Goal: Task Accomplishment & Management: Manage account settings

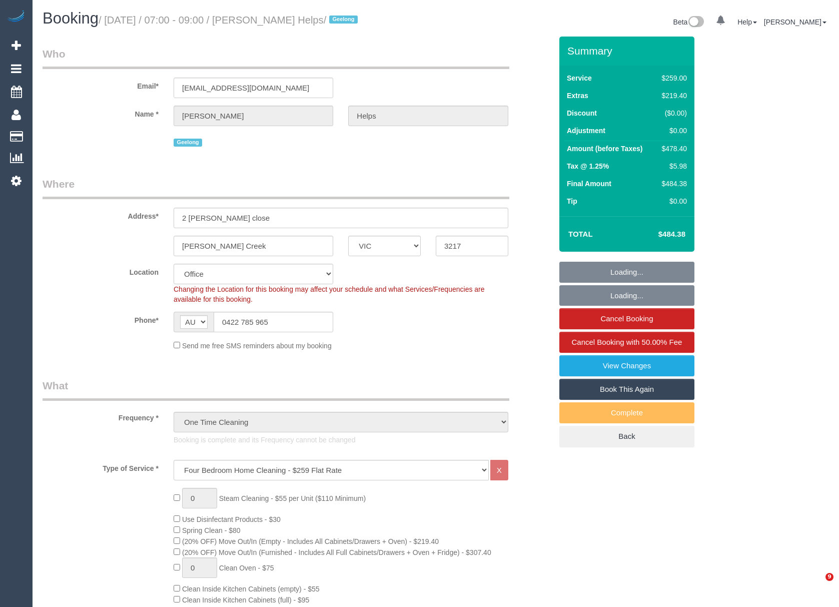
select select "VIC"
select select "number:28"
select select "number:14"
select select "number:18"
select select "number:24"
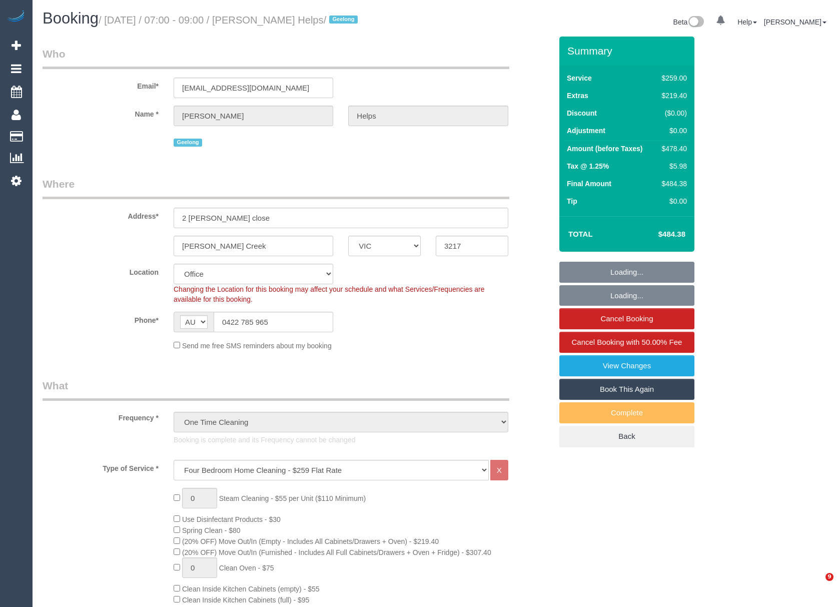
select select "number:26"
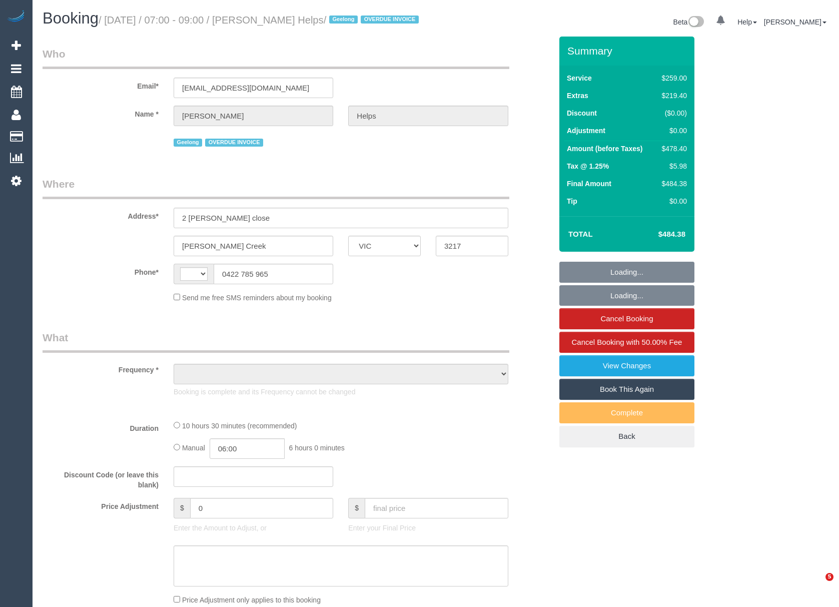
select select "VIC"
select select "string:stripe-pm_1RuRpc2GScqysDRVkztFHtLl"
select select "string:AU"
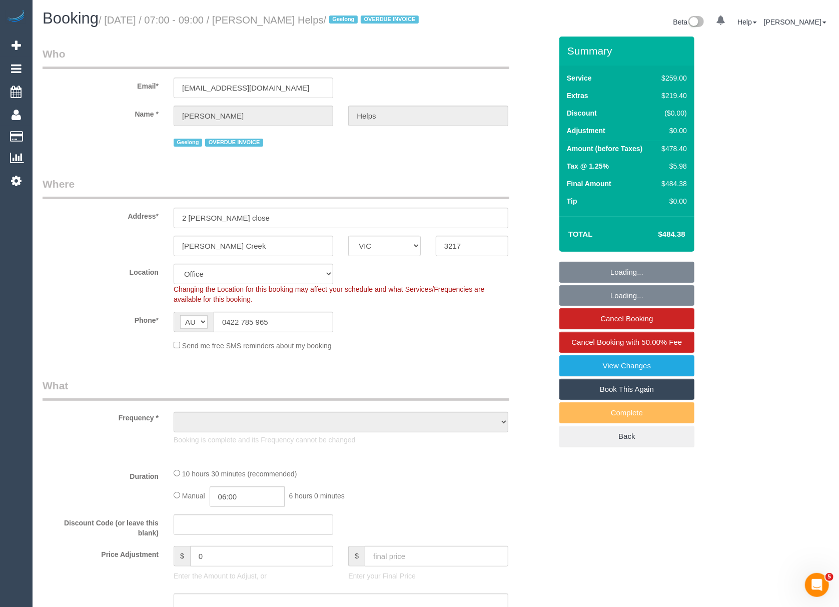
select select "object:661"
select select "number:28"
select select "number:14"
select select "number:18"
select select "number:24"
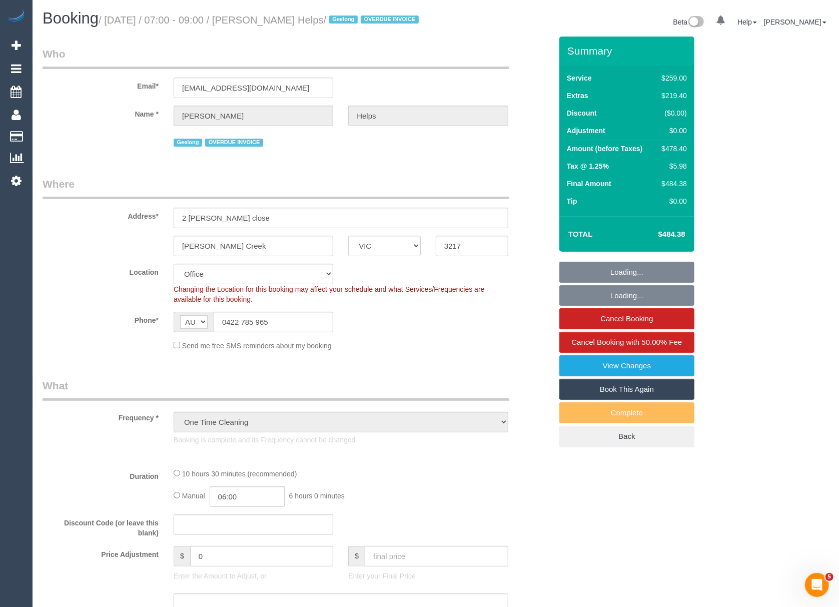
select select "number:26"
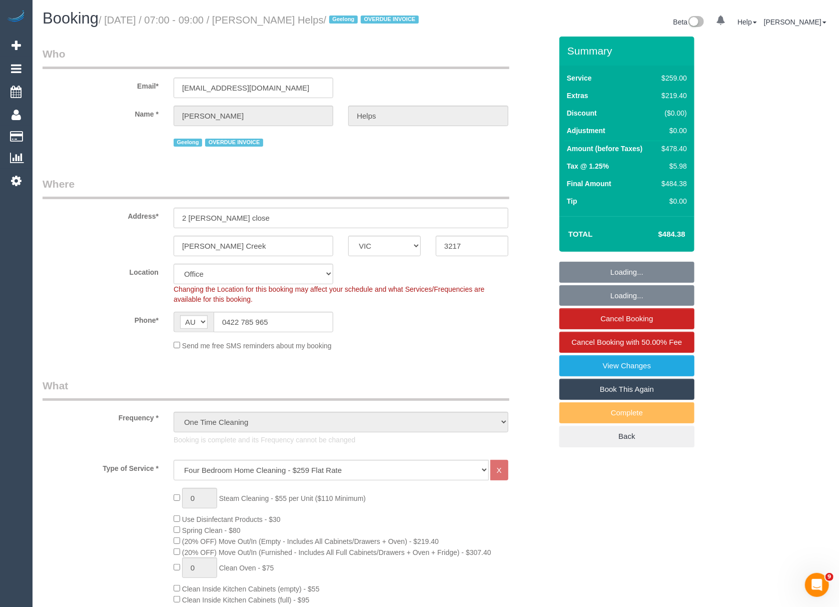
select select "object:2187"
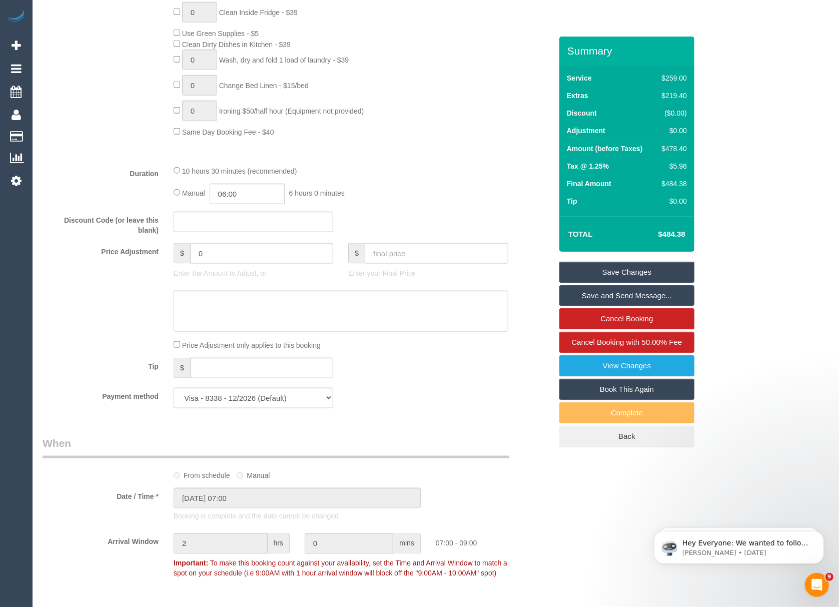
scroll to position [733, 0]
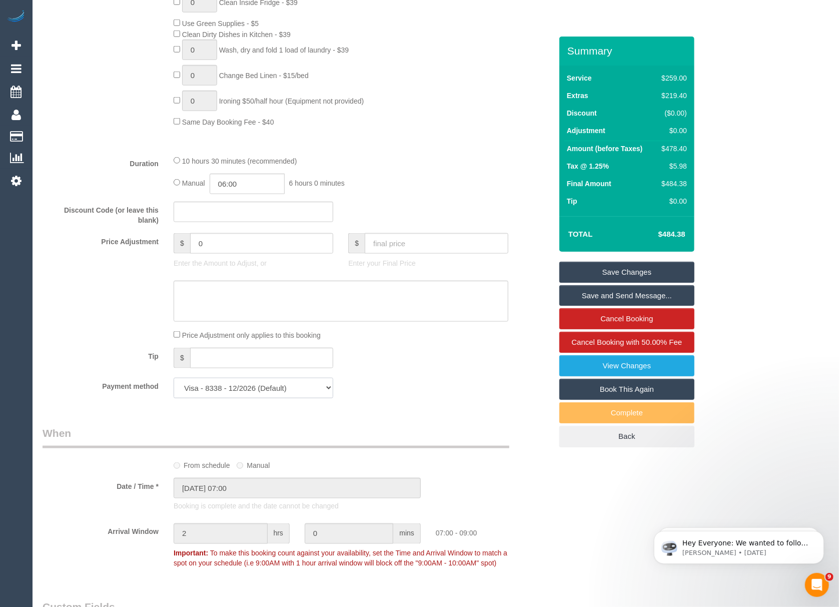
click at [225, 386] on select "Visa - 8338 - 12/2026 (Default) Add Credit Card ─────────────── Cash Check Payp…" at bounding box center [254, 388] width 160 height 21
select select "string:check"
click at [174, 379] on select "Visa - 8338 - 12/2026 (Default) Add Credit Card ─────────────── Cash Check Payp…" at bounding box center [254, 388] width 160 height 21
click at [645, 267] on link "Save Changes" at bounding box center [626, 272] width 135 height 21
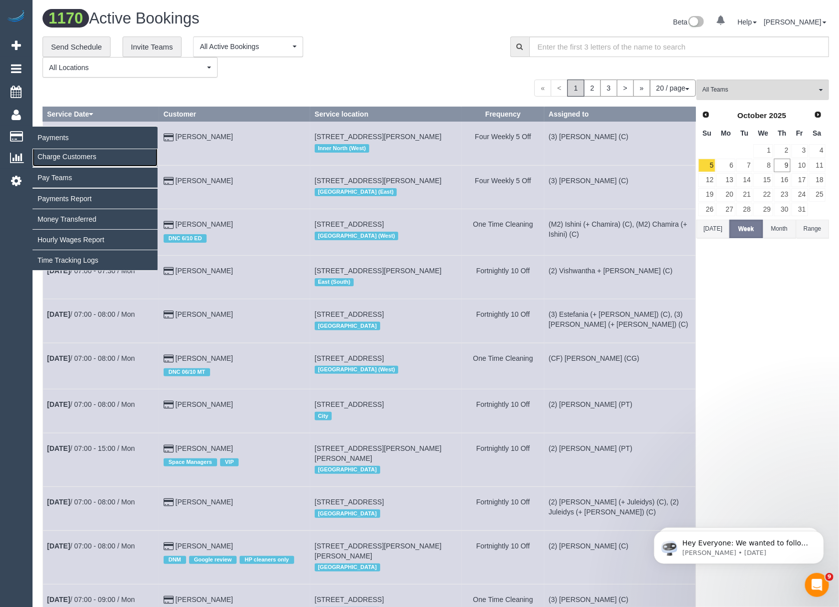
click at [45, 157] on link "Charge Customers" at bounding box center [95, 157] width 125 height 20
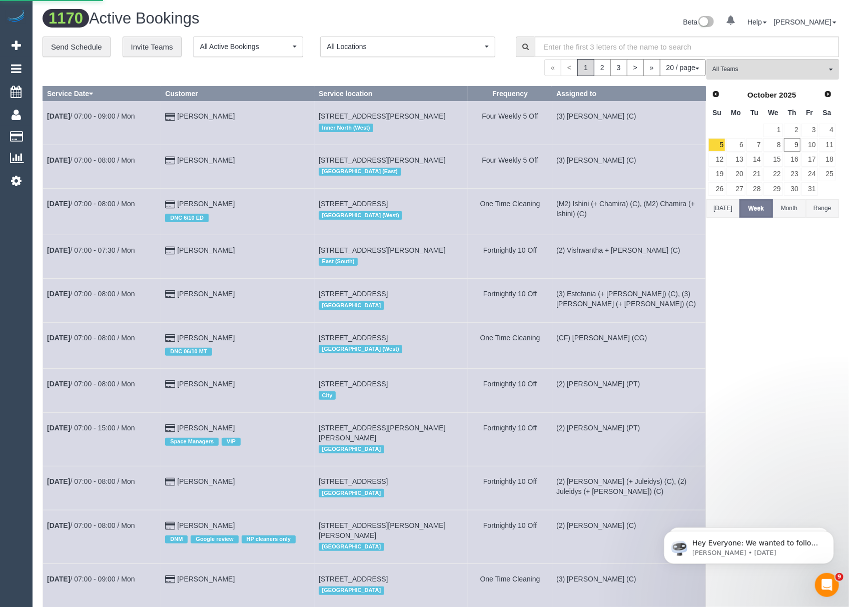
select select
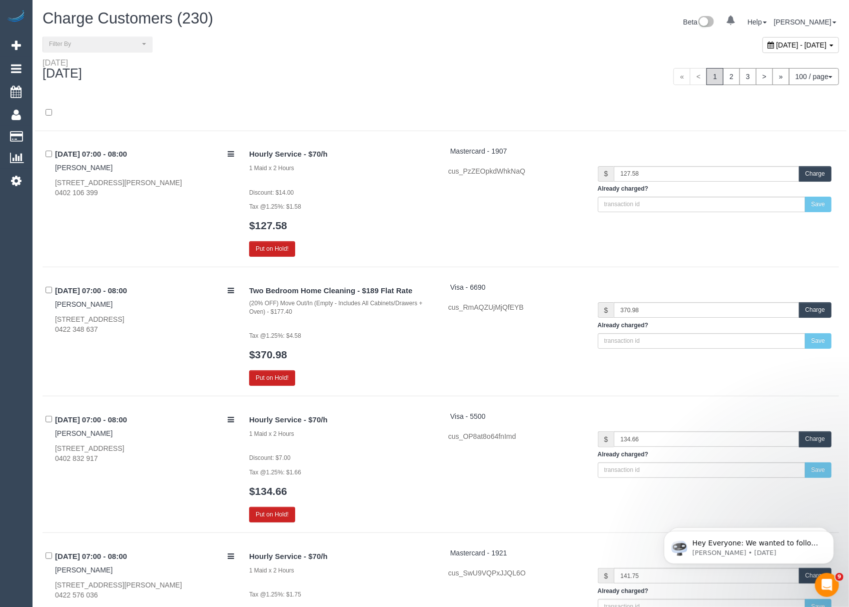
click at [777, 46] on span "October 09, 2025 - October 09, 2025" at bounding box center [801, 45] width 51 height 8
type input "**********"
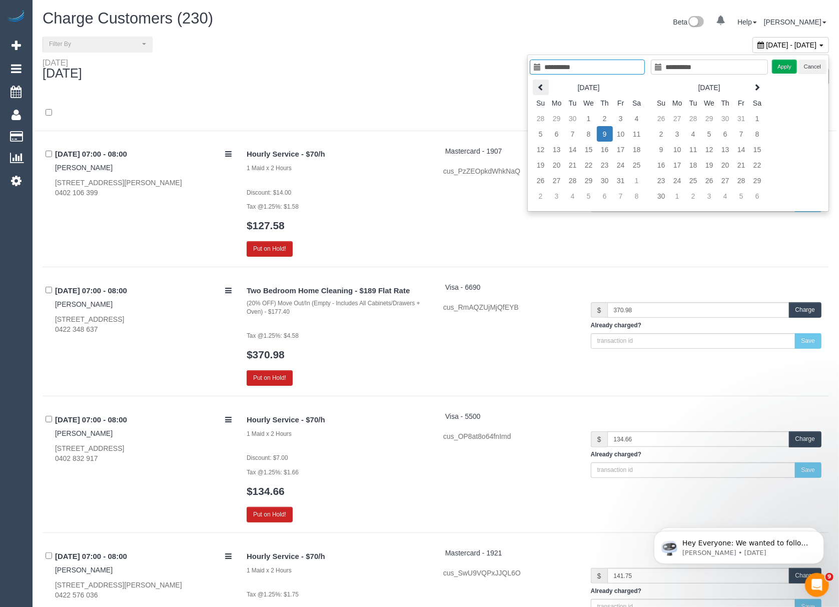
click at [544, 85] on th at bounding box center [541, 88] width 16 height 16
type input "**********"
click at [571, 165] on td "19" at bounding box center [573, 165] width 16 height 16
type input "**********"
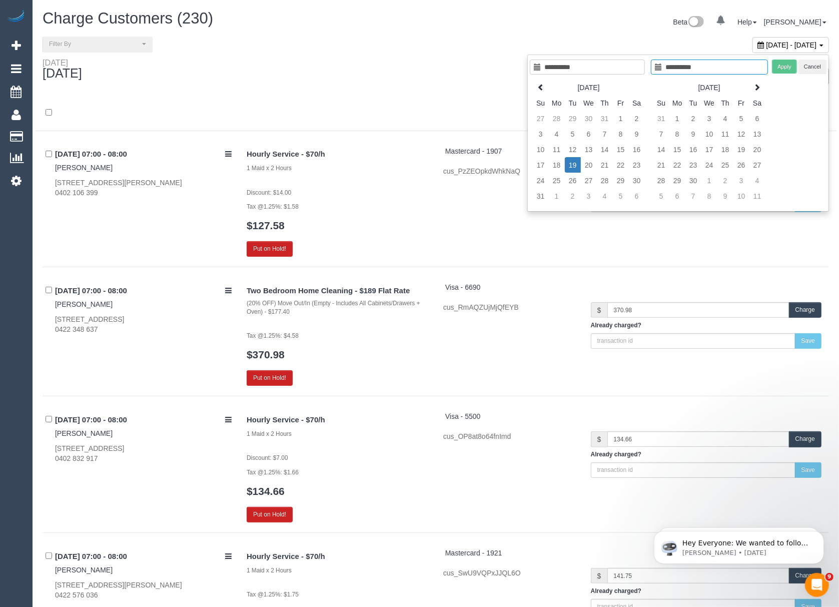
click at [571, 165] on td "19" at bounding box center [573, 165] width 16 height 16
type input "**********"
click at [782, 66] on button "Apply" at bounding box center [784, 67] width 25 height 15
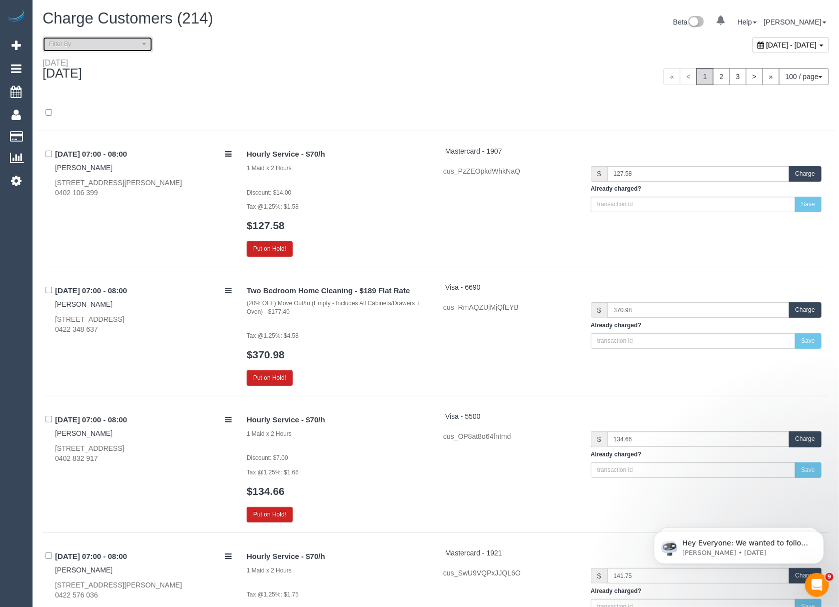
click at [67, 40] on span "Filter By" at bounding box center [94, 44] width 91 height 9
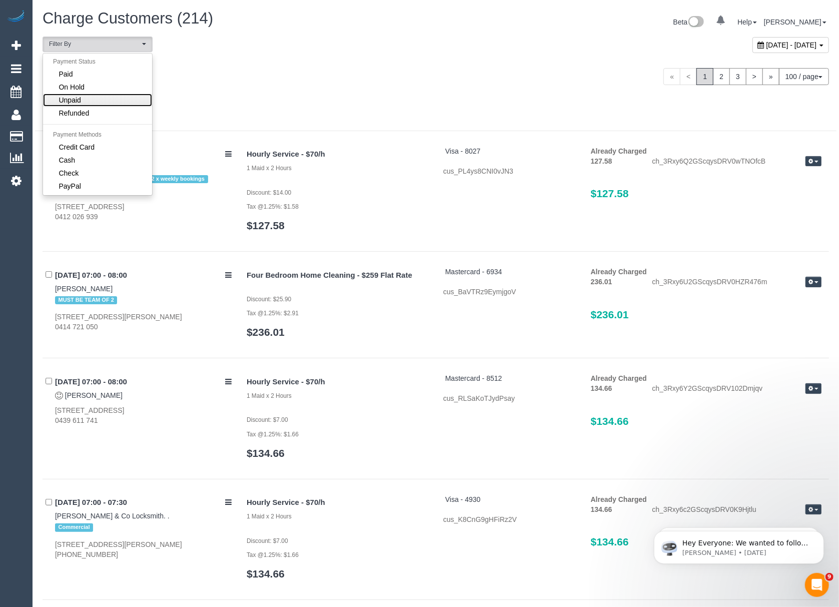
click at [60, 104] on span "Unpaid" at bounding box center [70, 100] width 22 height 10
select select "******"
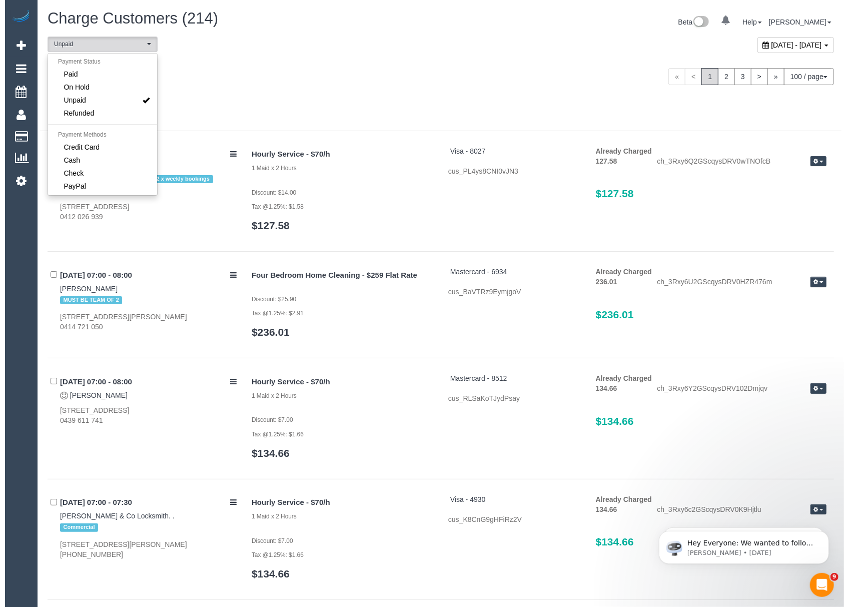
scroll to position [19, 0]
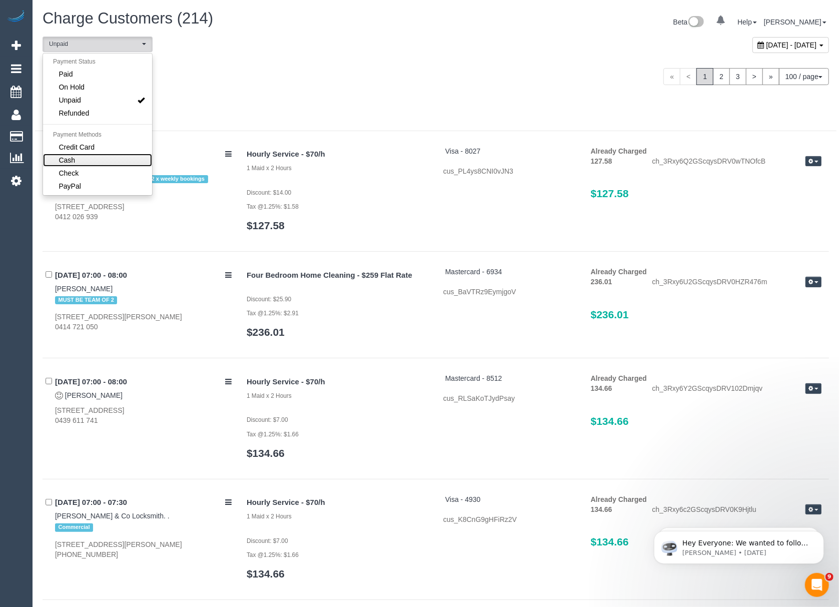
click at [59, 165] on span "Cash" at bounding box center [67, 160] width 17 height 10
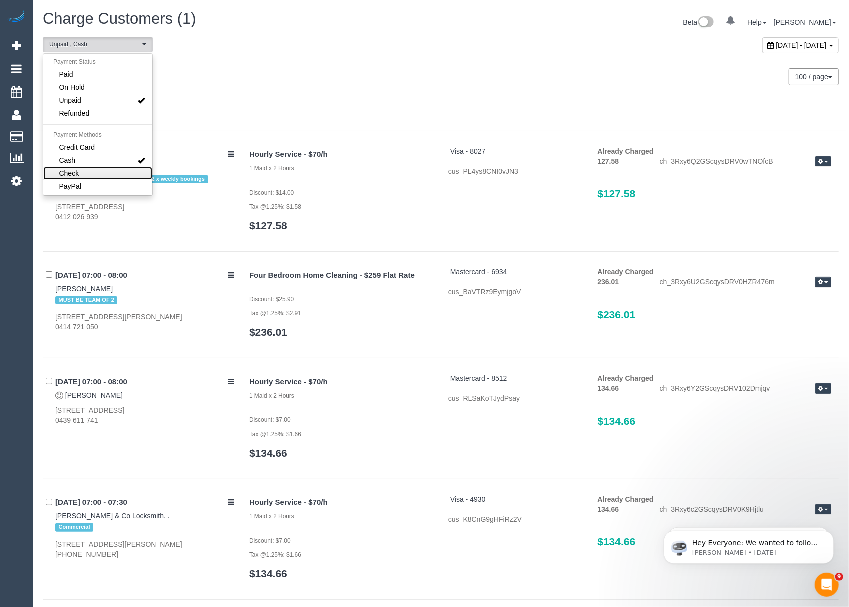
click at [56, 169] on link "Check" at bounding box center [97, 173] width 109 height 13
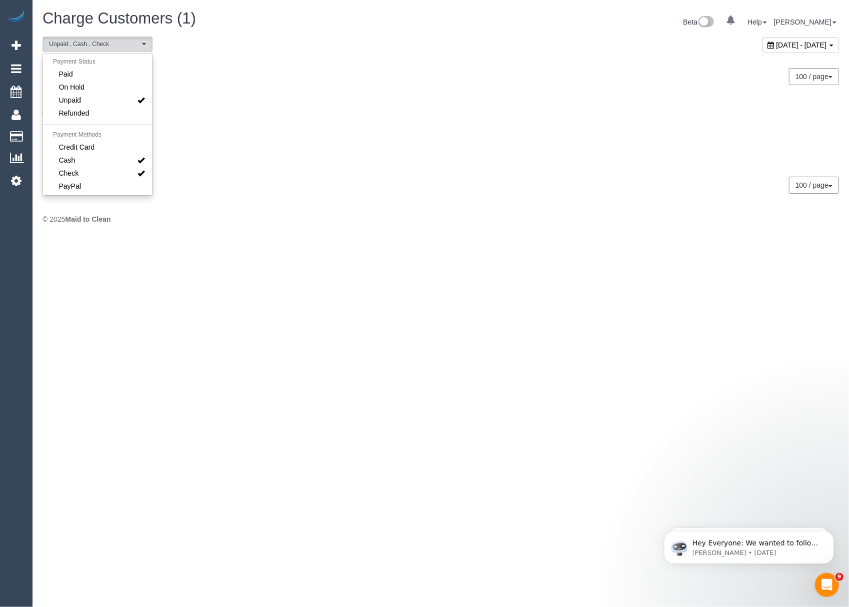
click at [245, 93] on div "Tuesday August 19, 2025 100 / page 10 / page 20 / page 30 / page 40 / page 50 /…" at bounding box center [440, 76] width 811 height 37
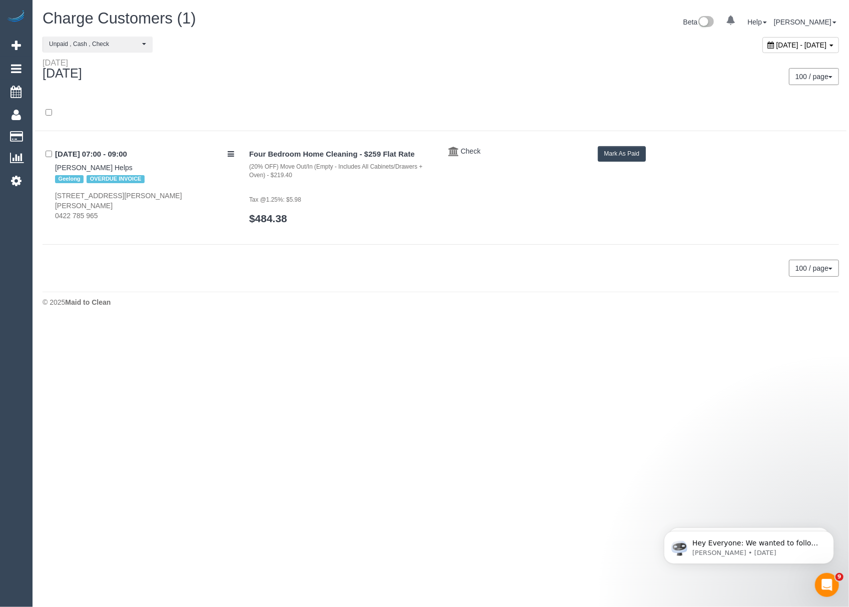
click at [640, 153] on button "Mark As Paid" at bounding box center [622, 154] width 49 height 16
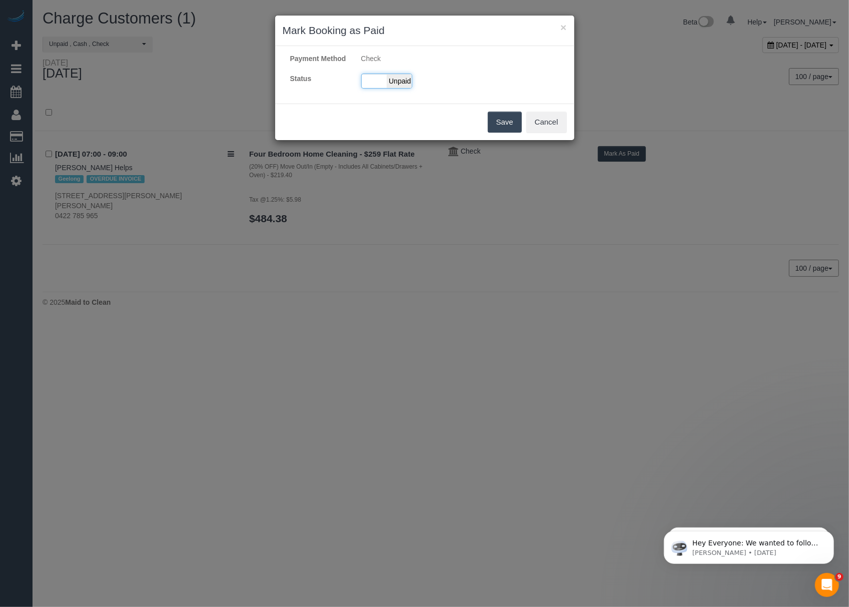
click at [376, 87] on div "Paid Unpaid" at bounding box center [386, 81] width 51 height 15
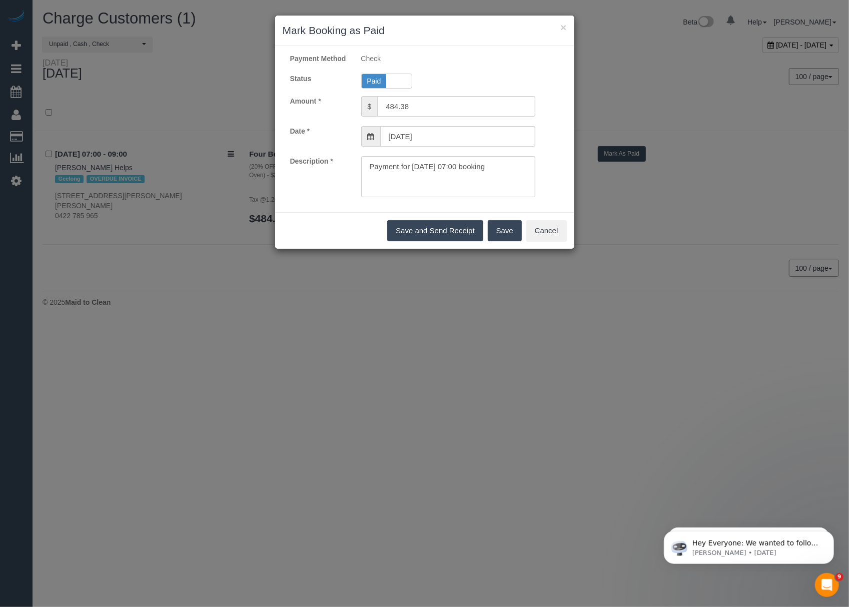
click at [501, 237] on button "Save" at bounding box center [505, 230] width 34 height 21
